Goal: Task Accomplishment & Management: Complete application form

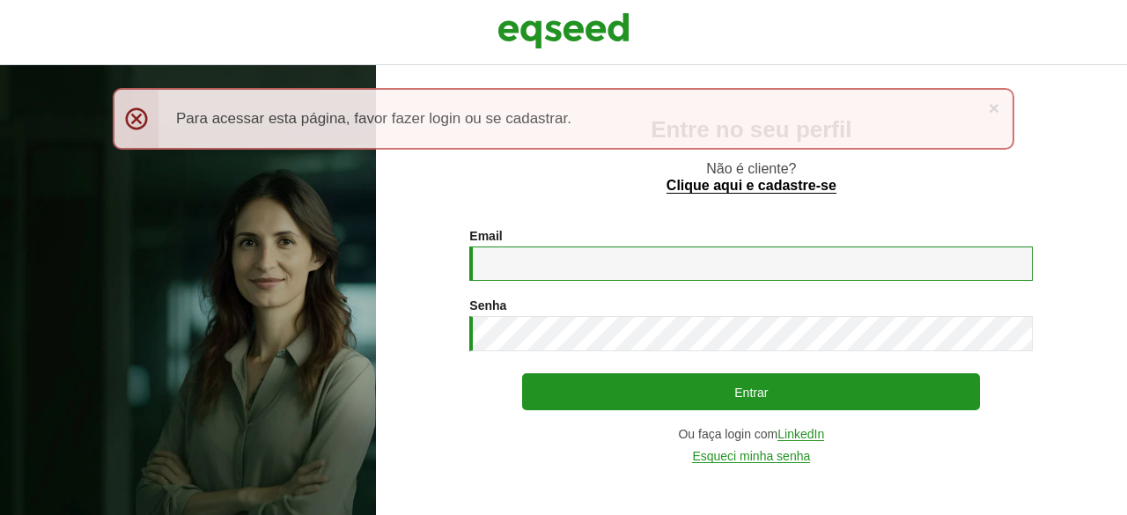
click at [520, 265] on input "Email *" at bounding box center [751, 264] width 564 height 34
type input "**********"
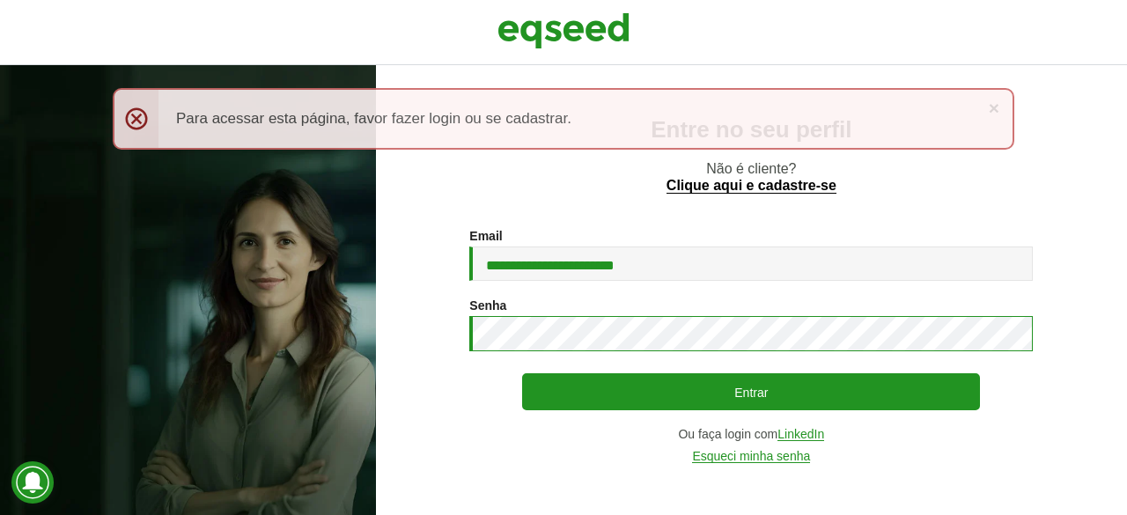
click at [522, 373] on button "Entrar" at bounding box center [751, 391] width 458 height 37
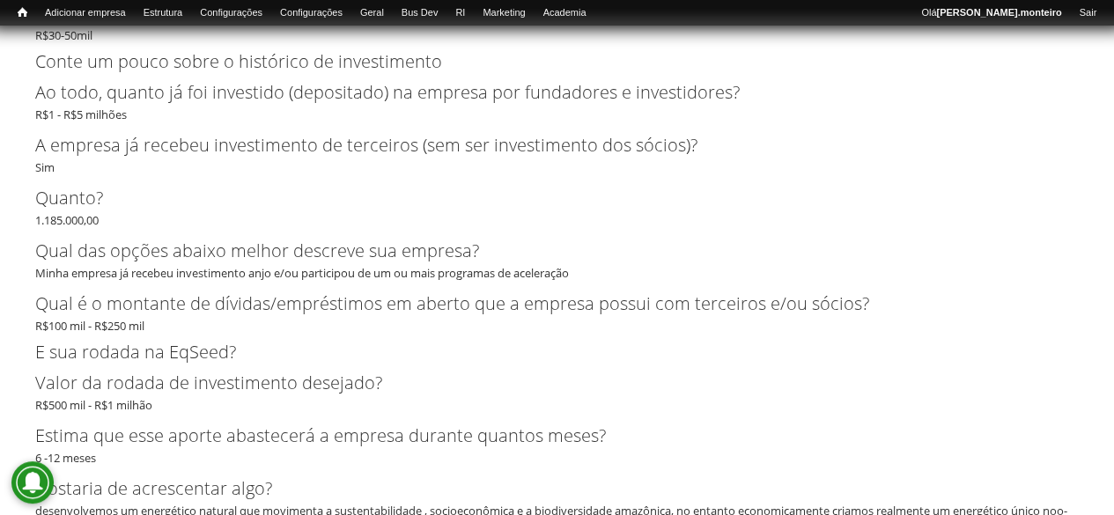
scroll to position [3347, 0]
